Goal: Obtain resource: Download file/media

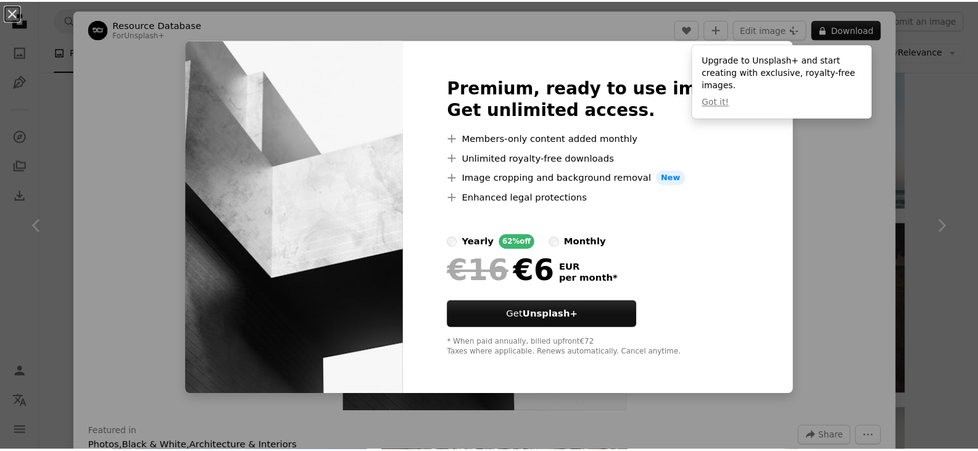
scroll to position [3084, 0]
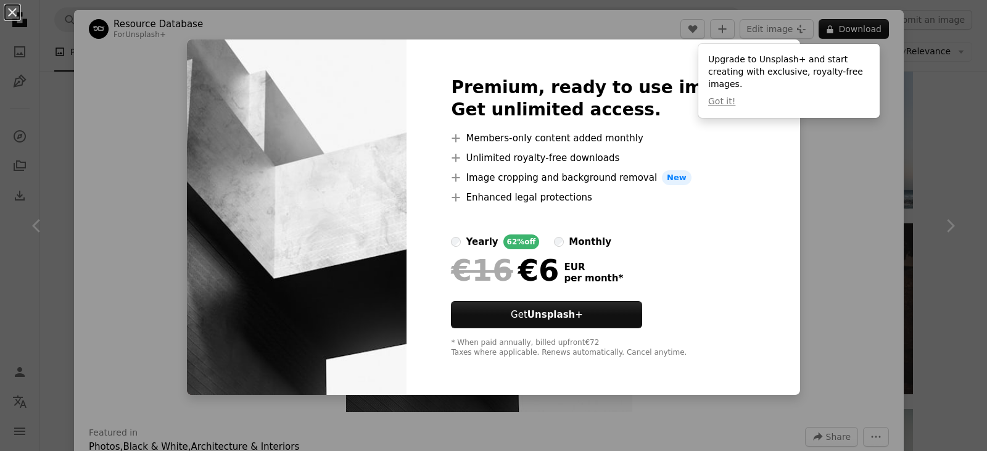
click at [806, 139] on div "An X shape Premium, ready to use images. Get unlimited access. A plus sign Memb…" at bounding box center [493, 225] width 987 height 451
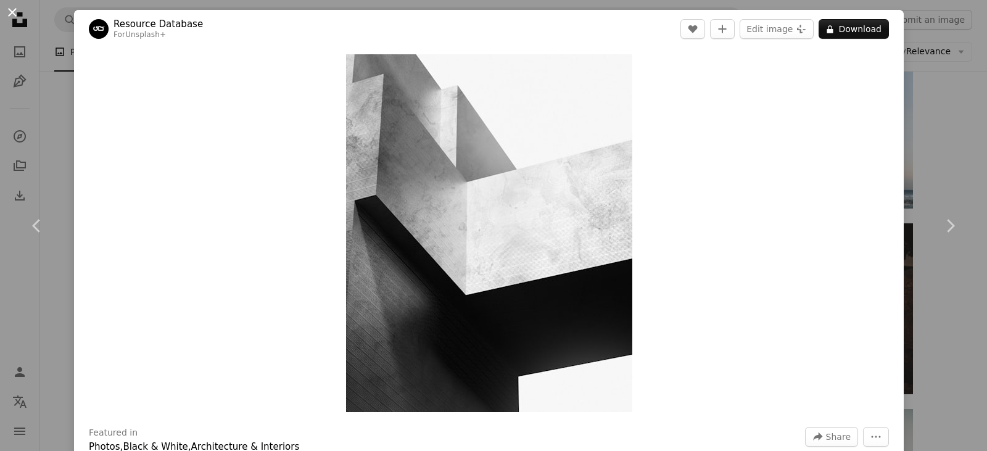
click at [5, 10] on button "An X shape" at bounding box center [12, 12] width 15 height 15
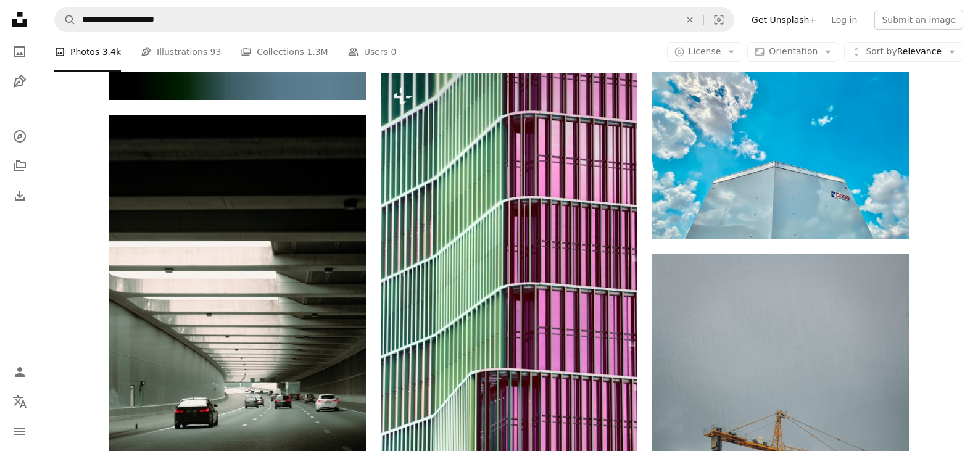
scroll to position [9746, 0]
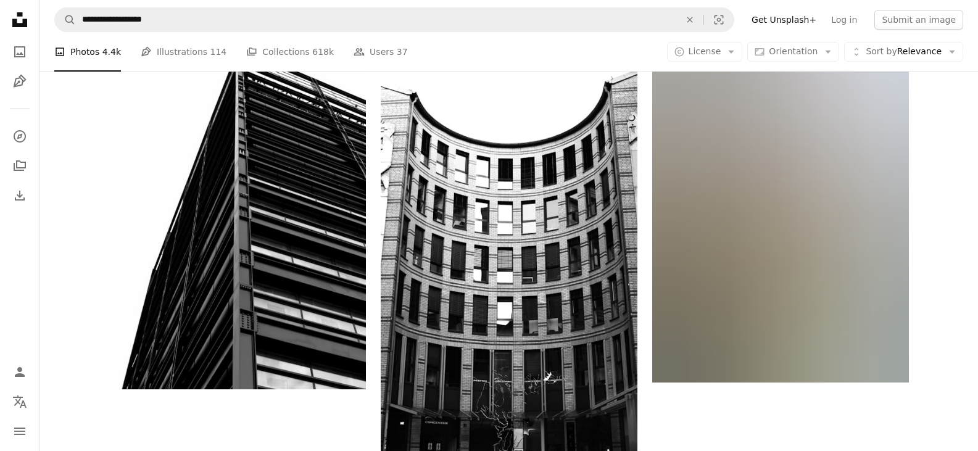
scroll to position [555, 0]
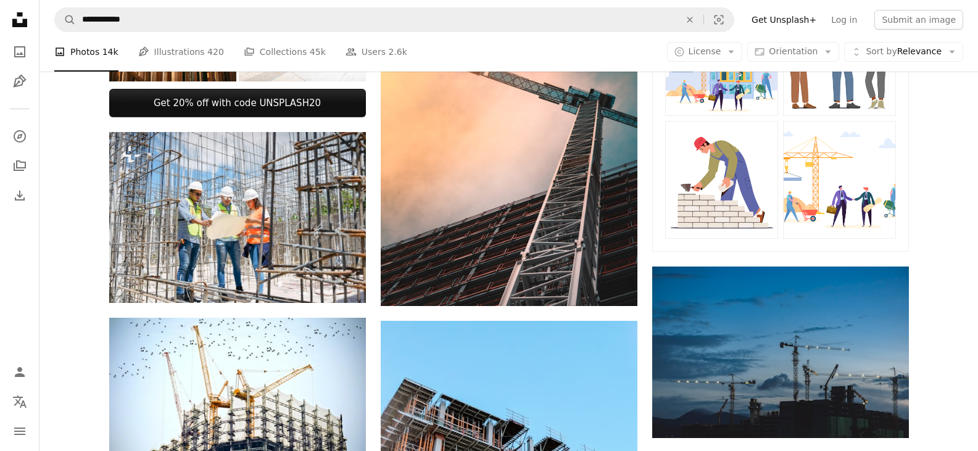
scroll to position [5639, 0]
